Goal: Navigation & Orientation: Find specific page/section

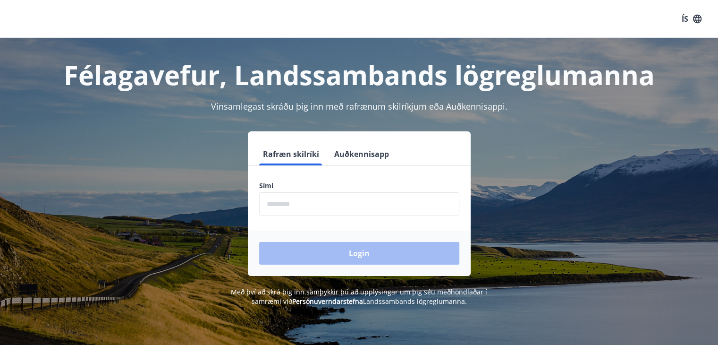
click at [312, 201] on input "phone" at bounding box center [359, 203] width 200 height 23
type input "********"
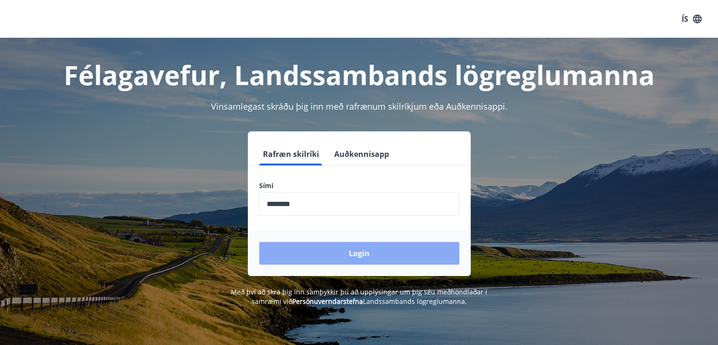
click at [357, 254] on button "Login" at bounding box center [359, 253] width 200 height 23
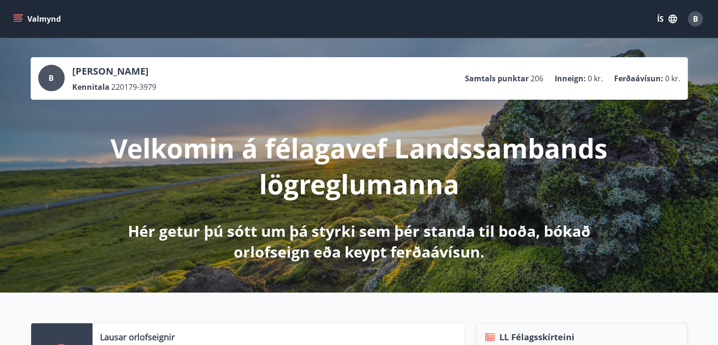
click at [15, 20] on icon "menu" at bounding box center [17, 18] width 9 height 9
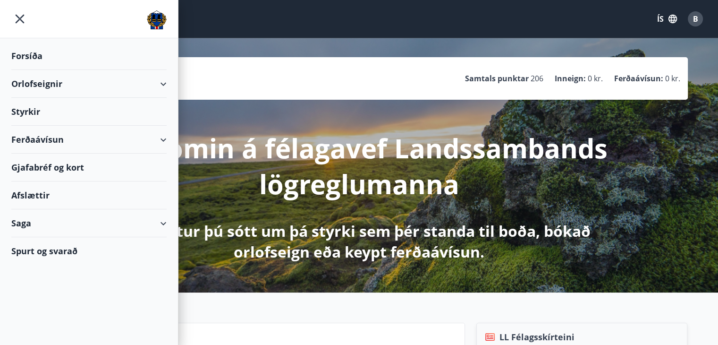
click at [164, 136] on div "Ferðaávísun" at bounding box center [88, 140] width 155 height 28
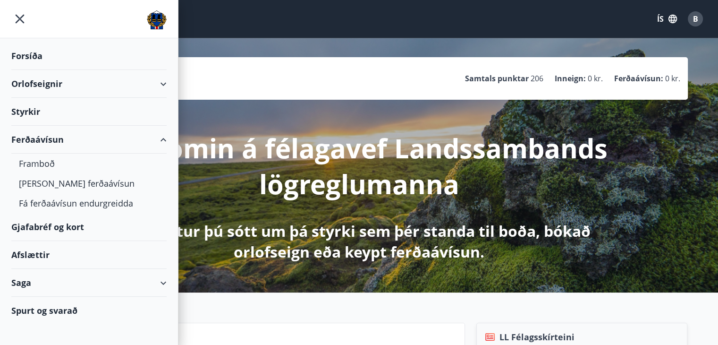
click at [164, 136] on div "Ferðaávísun" at bounding box center [88, 140] width 155 height 28
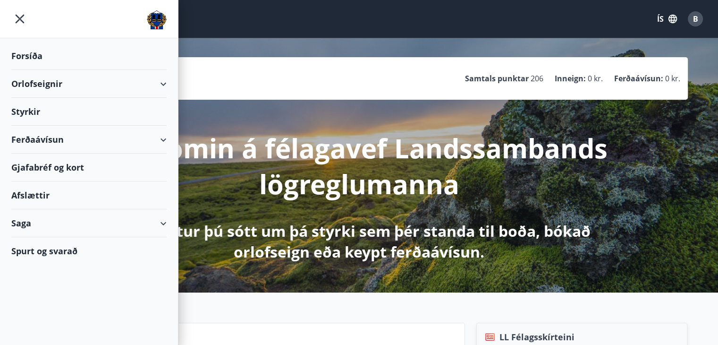
click at [164, 226] on div "Saga" at bounding box center [88, 223] width 155 height 28
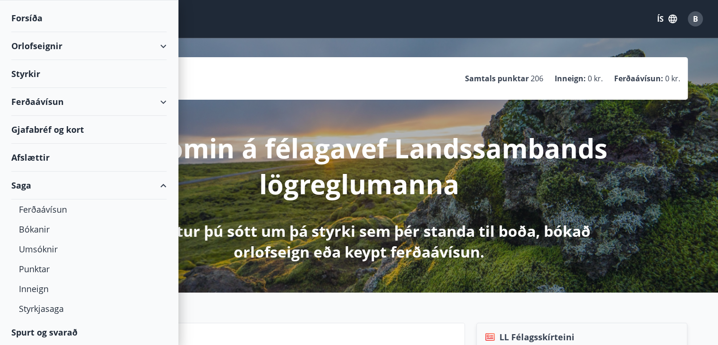
click at [152, 186] on div "Saga" at bounding box center [88, 185] width 155 height 28
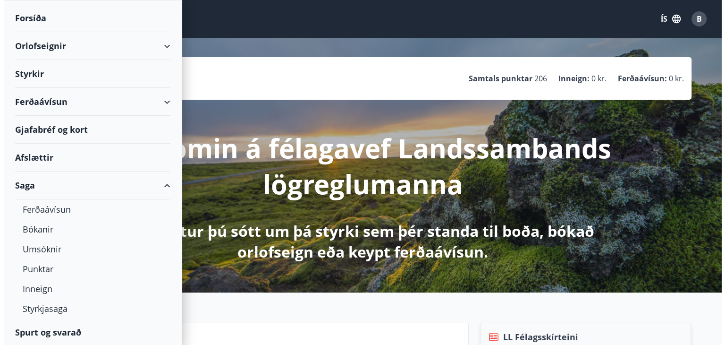
scroll to position [0, 0]
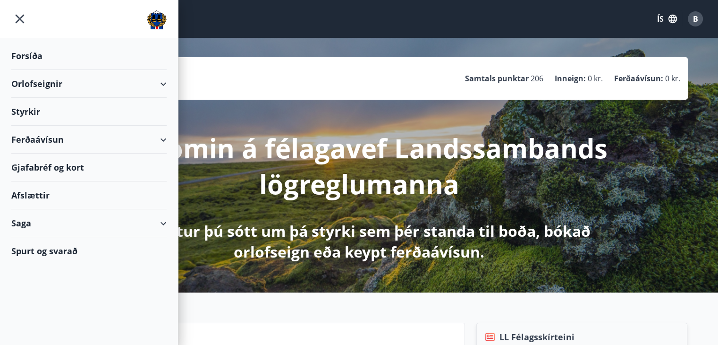
click at [27, 163] on div "Gjafabréf og kort" at bounding box center [88, 167] width 155 height 28
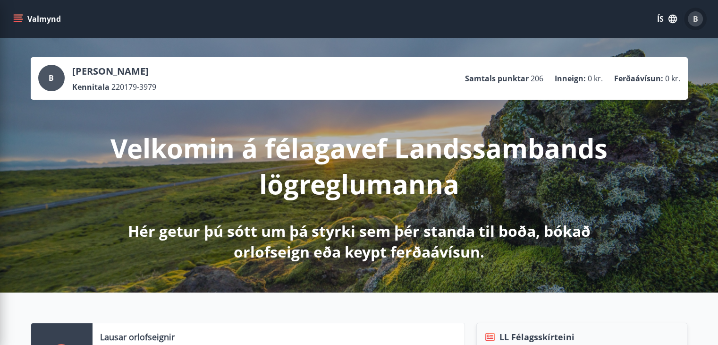
click at [698, 15] on div "B" at bounding box center [695, 18] width 15 height 15
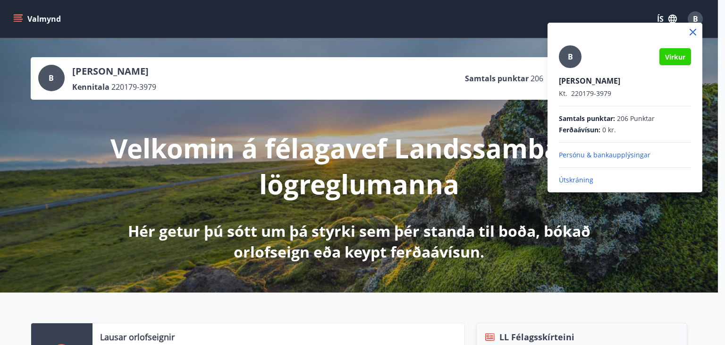
click at [586, 180] on p "Útskráning" at bounding box center [625, 179] width 132 height 9
